Goal: Navigation & Orientation: Find specific page/section

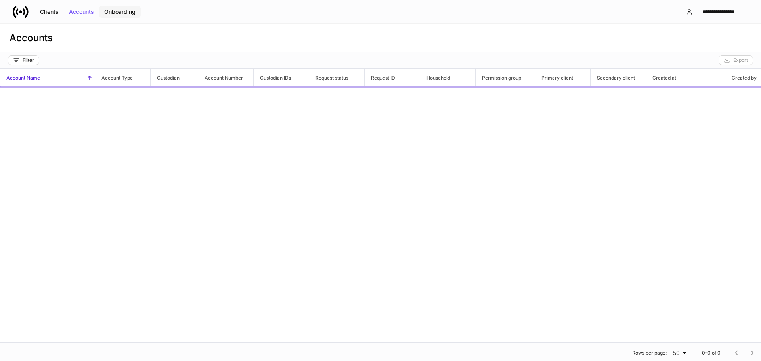
click at [115, 11] on div "Onboarding" at bounding box center [119, 12] width 31 height 6
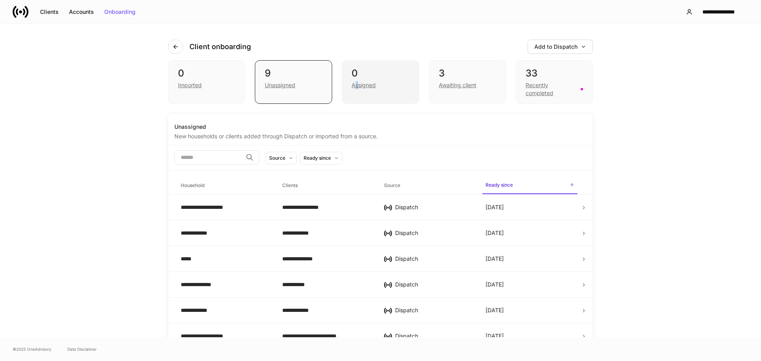
drag, startPoint x: 355, startPoint y: 86, endPoint x: 349, endPoint y: 87, distance: 6.2
click at [354, 86] on div "Assigned" at bounding box center [364, 85] width 24 height 8
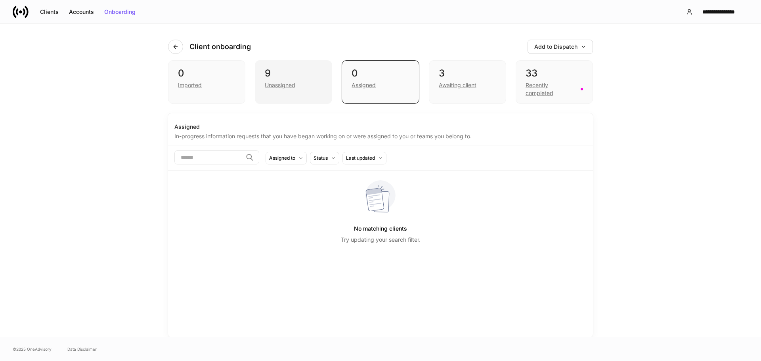
click at [287, 83] on div "Unassigned" at bounding box center [280, 85] width 31 height 8
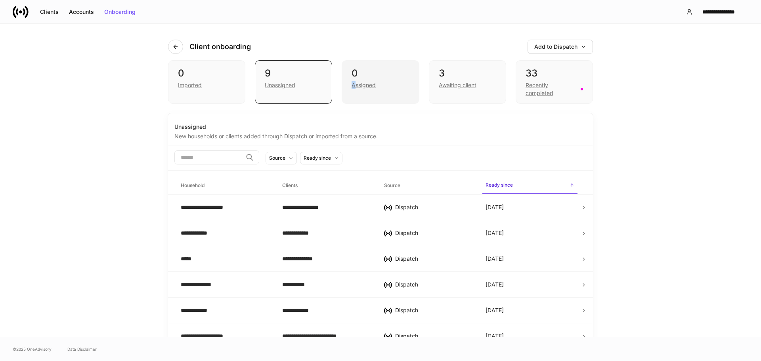
click at [357, 79] on div "0 Assigned" at bounding box center [380, 82] width 77 height 44
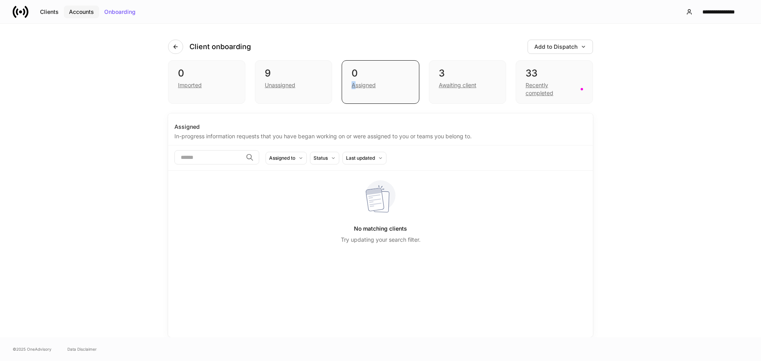
click at [82, 14] on div "Accounts" at bounding box center [81, 12] width 25 height 6
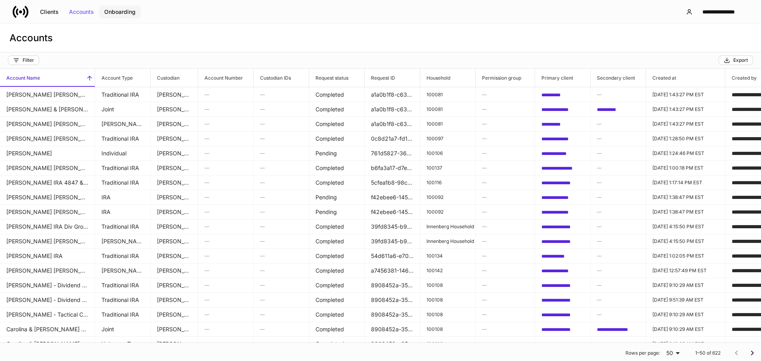
click at [123, 11] on div "Onboarding" at bounding box center [119, 12] width 31 height 6
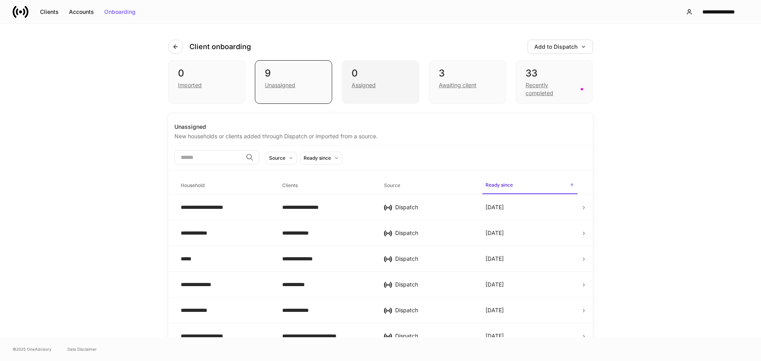
click at [376, 85] on div "Assigned" at bounding box center [380, 85] width 57 height 10
